Goal: Transaction & Acquisition: Obtain resource

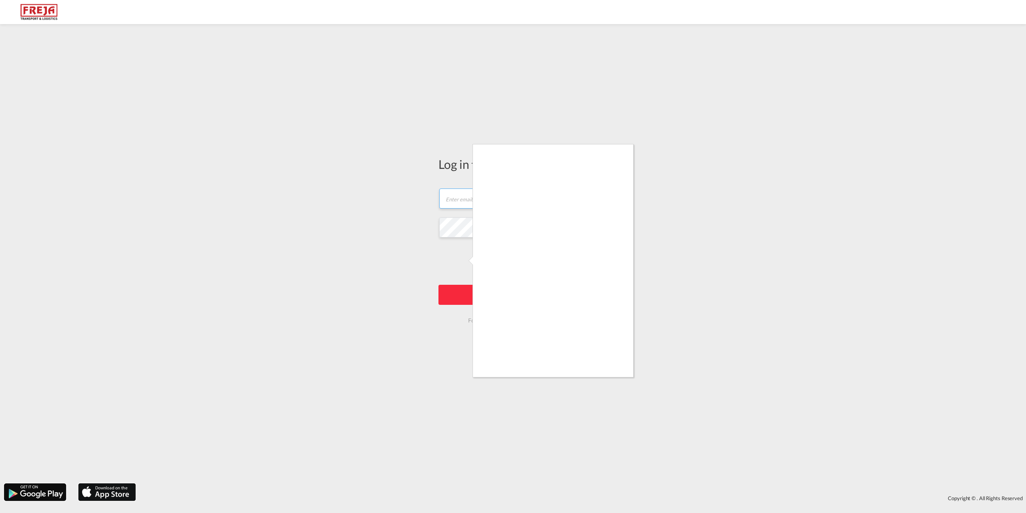
type input "[EMAIL_ADDRESS][DOMAIN_NAME]"
click at [469, 293] on div at bounding box center [513, 256] width 1026 height 513
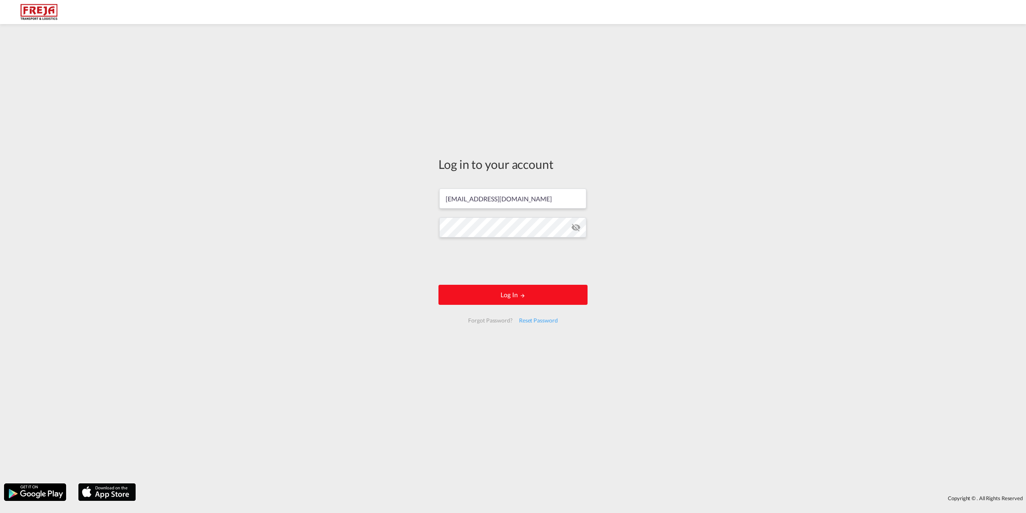
click at [495, 295] on button "Log In" at bounding box center [512, 295] width 149 height 20
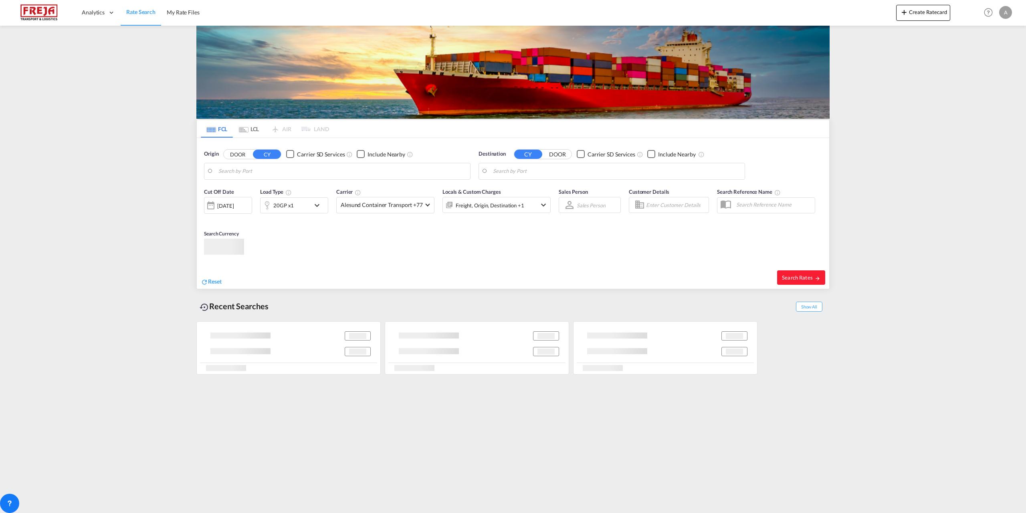
type input "[GEOGRAPHIC_DATA] ([GEOGRAPHIC_DATA]), DKCPH"
type input "[GEOGRAPHIC_DATA], CRPMN"
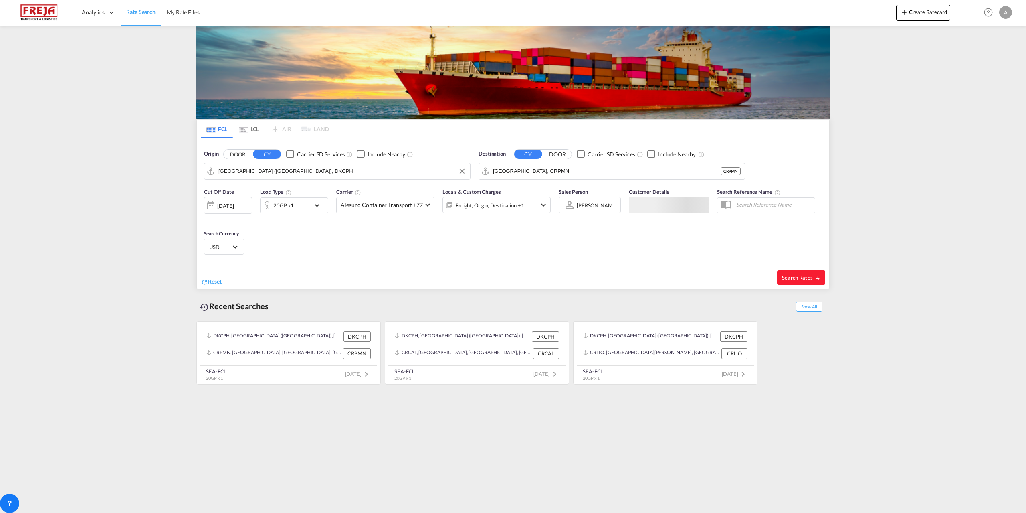
click at [365, 170] on input "[GEOGRAPHIC_DATA] ([GEOGRAPHIC_DATA]), DKCPH" at bounding box center [342, 171] width 248 height 12
click at [221, 280] on span "Reset" at bounding box center [215, 281] width 14 height 7
click at [279, 173] on body "Analytics Reports Dashboard Rate Search My Rate Files Analytics" at bounding box center [513, 256] width 1026 height 513
click at [262, 186] on div "Aarhus [GEOGRAPHIC_DATA] DKAAR" at bounding box center [280, 193] width 152 height 24
type input "[GEOGRAPHIC_DATA], [GEOGRAPHIC_DATA]"
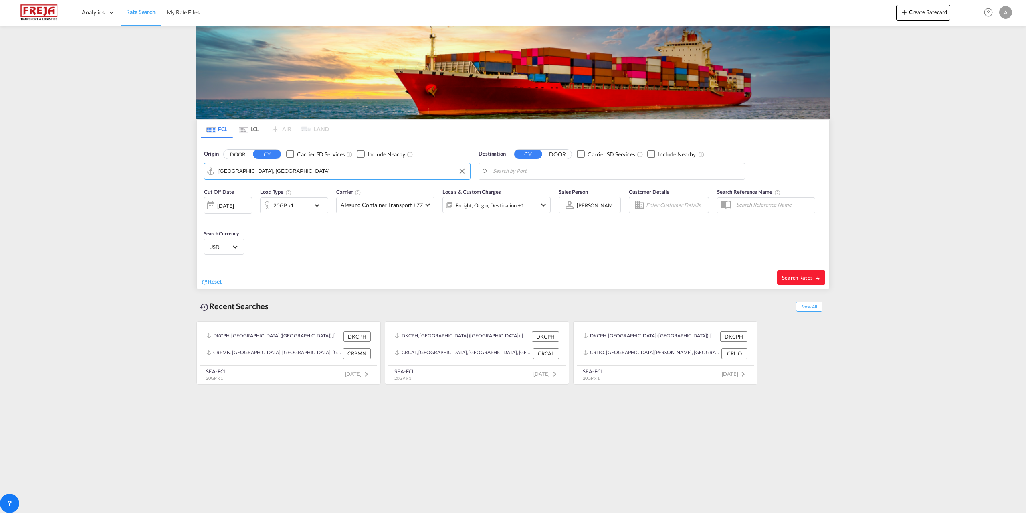
click at [601, 172] on body "Analytics Reports Dashboard Rate Search My Rate Files Analytics" at bounding box center [513, 256] width 1026 height 513
click at [543, 188] on div "[GEOGRAPHIC_DATA] [GEOGRAPHIC_DATA] COCTG" at bounding box center [555, 193] width 152 height 24
type input "[GEOGRAPHIC_DATA], COCTG"
click at [426, 203] on span at bounding box center [427, 204] width 4 height 4
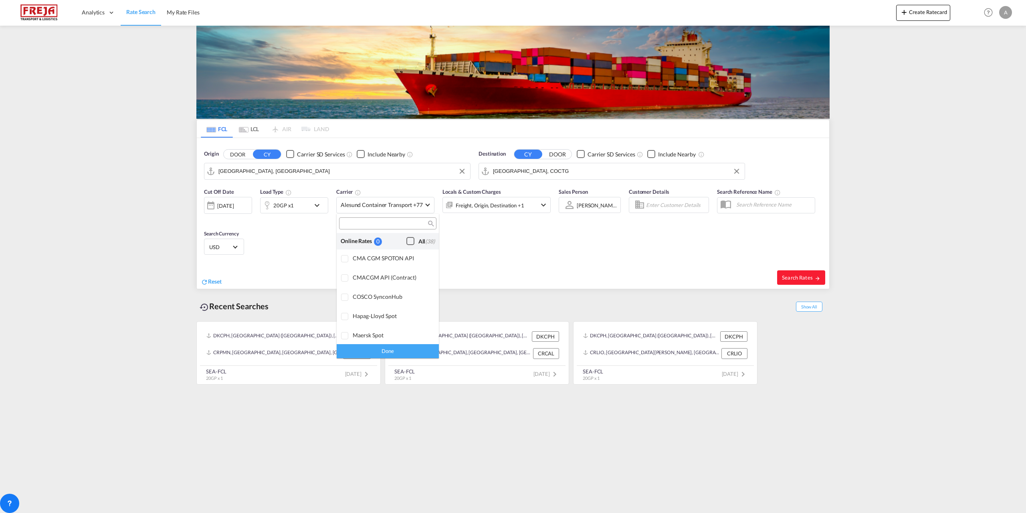
click at [406, 240] on div "Checkbox No Ink" at bounding box center [410, 241] width 8 height 8
click at [594, 268] on md-backdrop at bounding box center [513, 256] width 1026 height 513
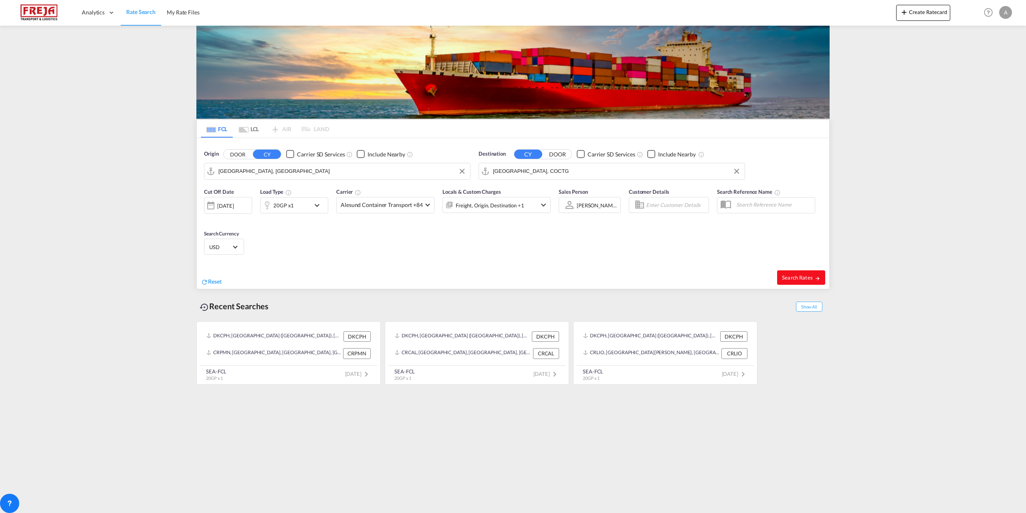
click at [807, 276] on span "Search Rates" at bounding box center [801, 277] width 38 height 6
type input "DKAAR to COCTG / [DATE]"
